Goal: Transaction & Acquisition: Purchase product/service

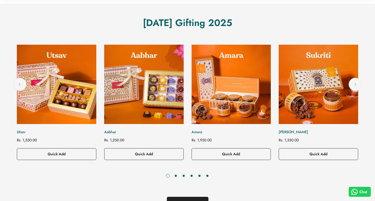
scroll to position [201, 0]
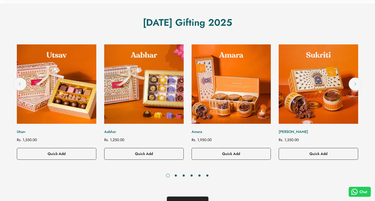
click at [111, 132] on link "Aabhar" at bounding box center [144, 132] width 80 height 6
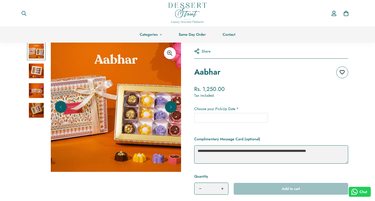
scroll to position [28, 0]
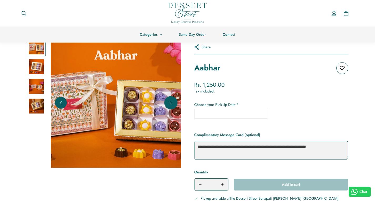
click at [171, 102] on icon "Next" at bounding box center [170, 102] width 5 height 5
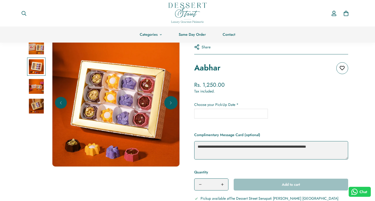
click at [171, 102] on icon "Next" at bounding box center [170, 102] width 5 height 5
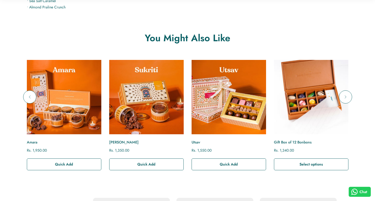
scroll to position [336, 0]
